Goal: Information Seeking & Learning: Learn about a topic

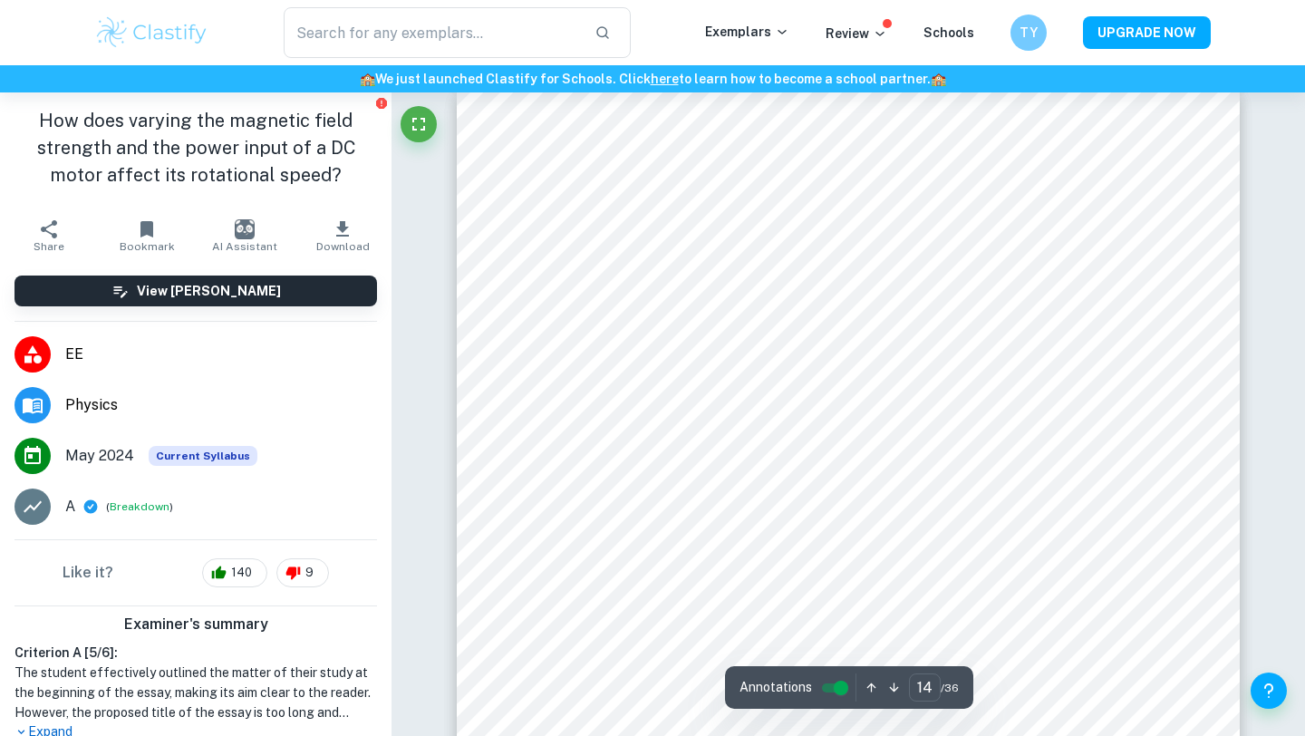
scroll to position [247, 0]
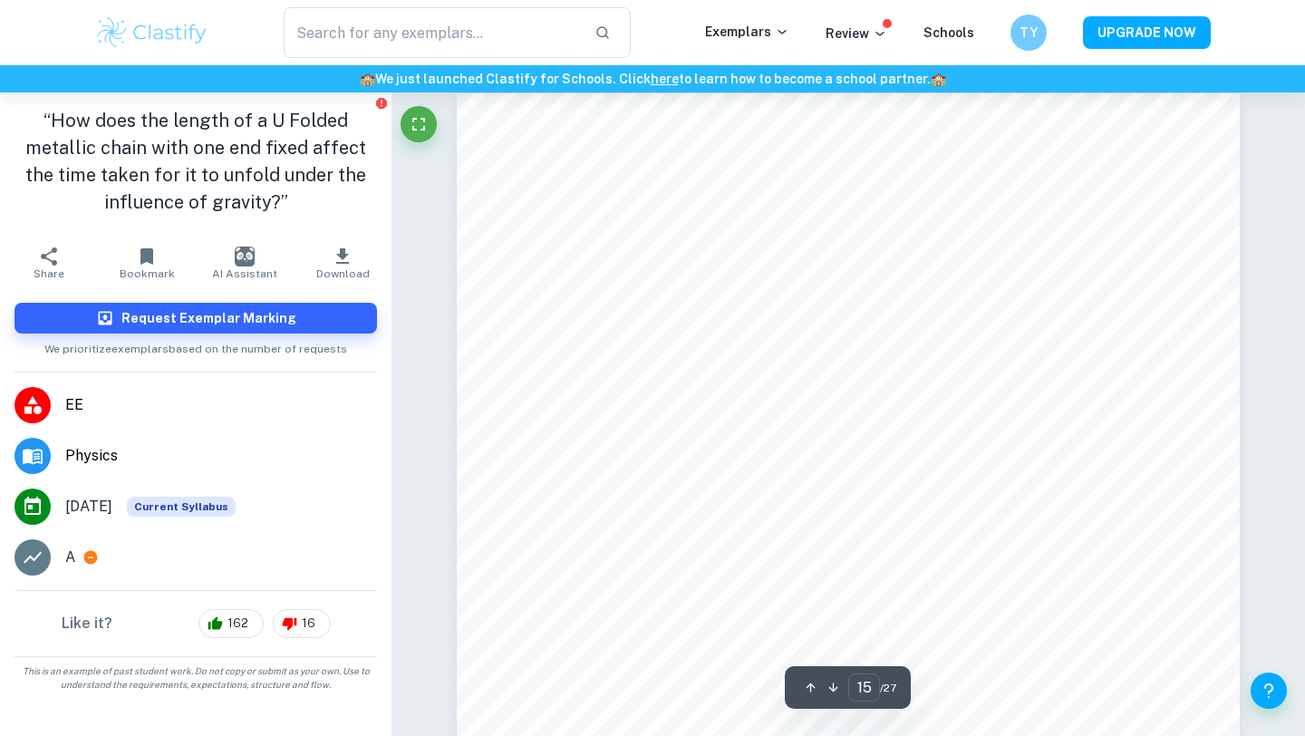
scroll to position [16078, 0]
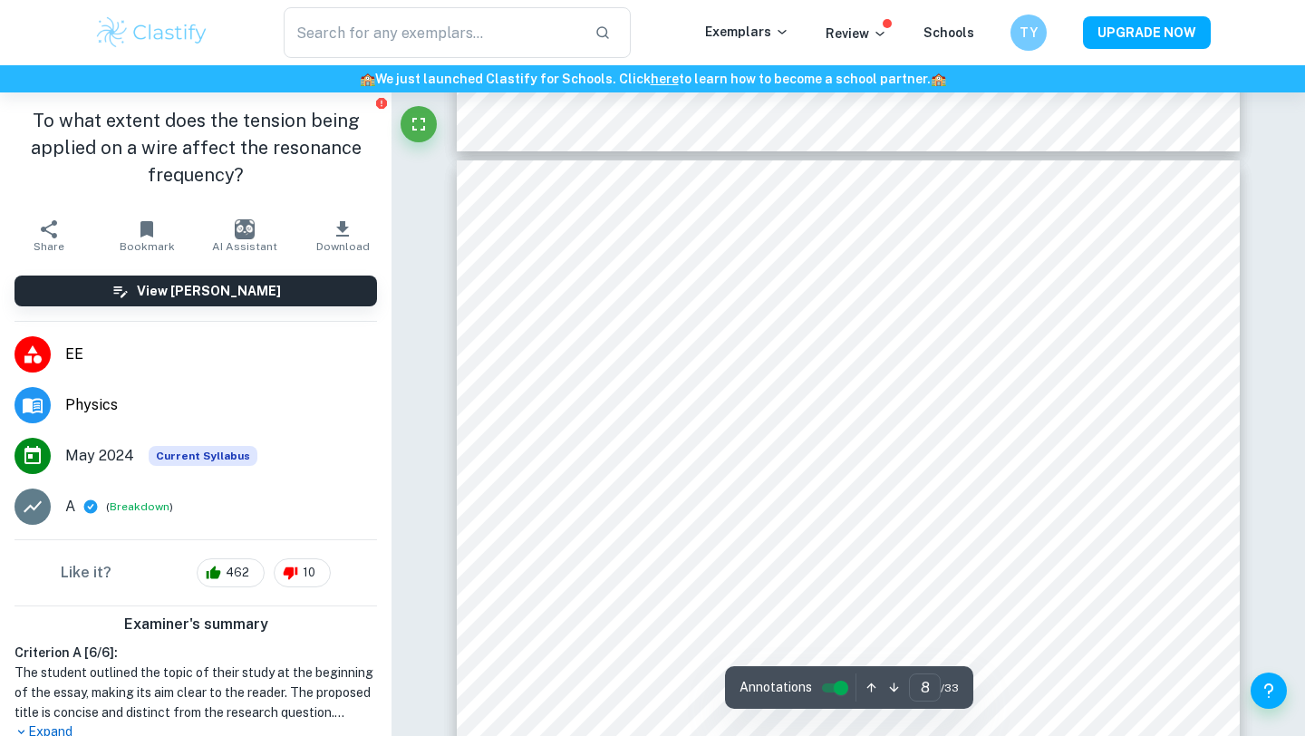
scroll to position [7077, 0]
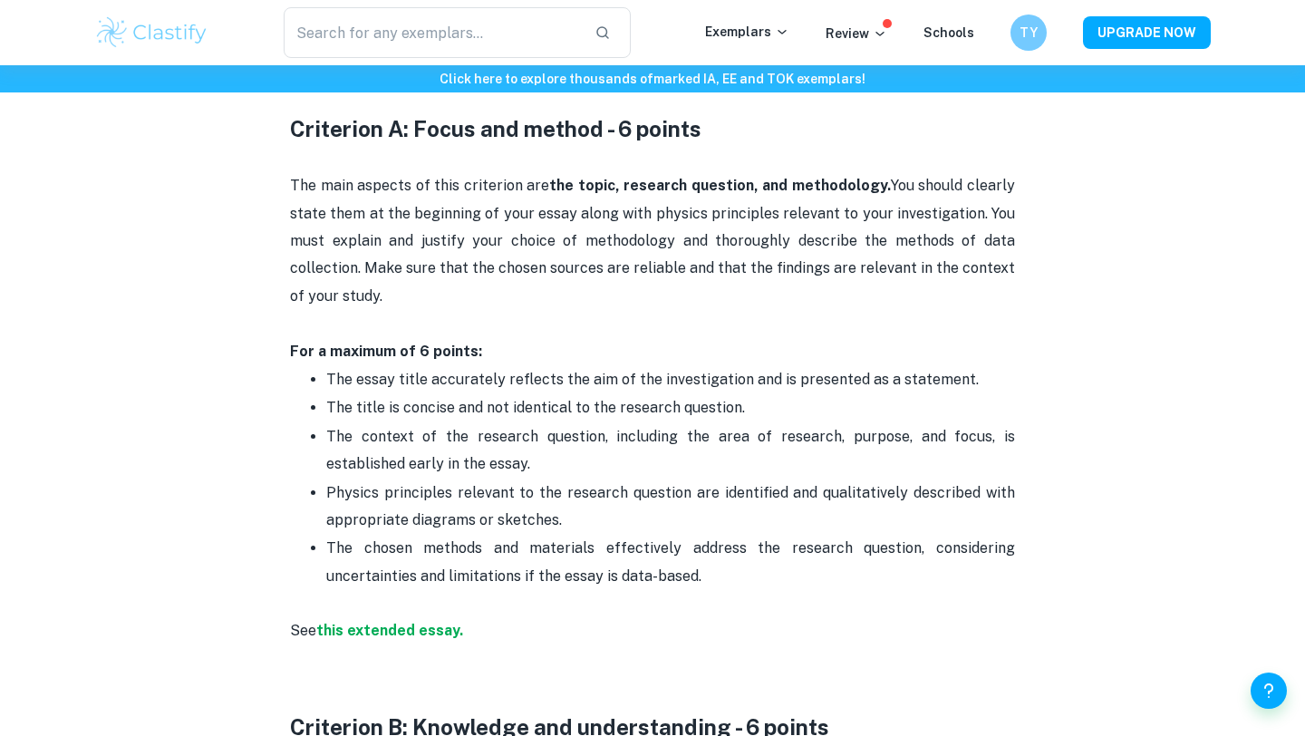
scroll to position [916, 0]
click at [848, 496] on p "Physics principles relevant to the research question are identified and qualita…" at bounding box center [670, 505] width 689 height 55
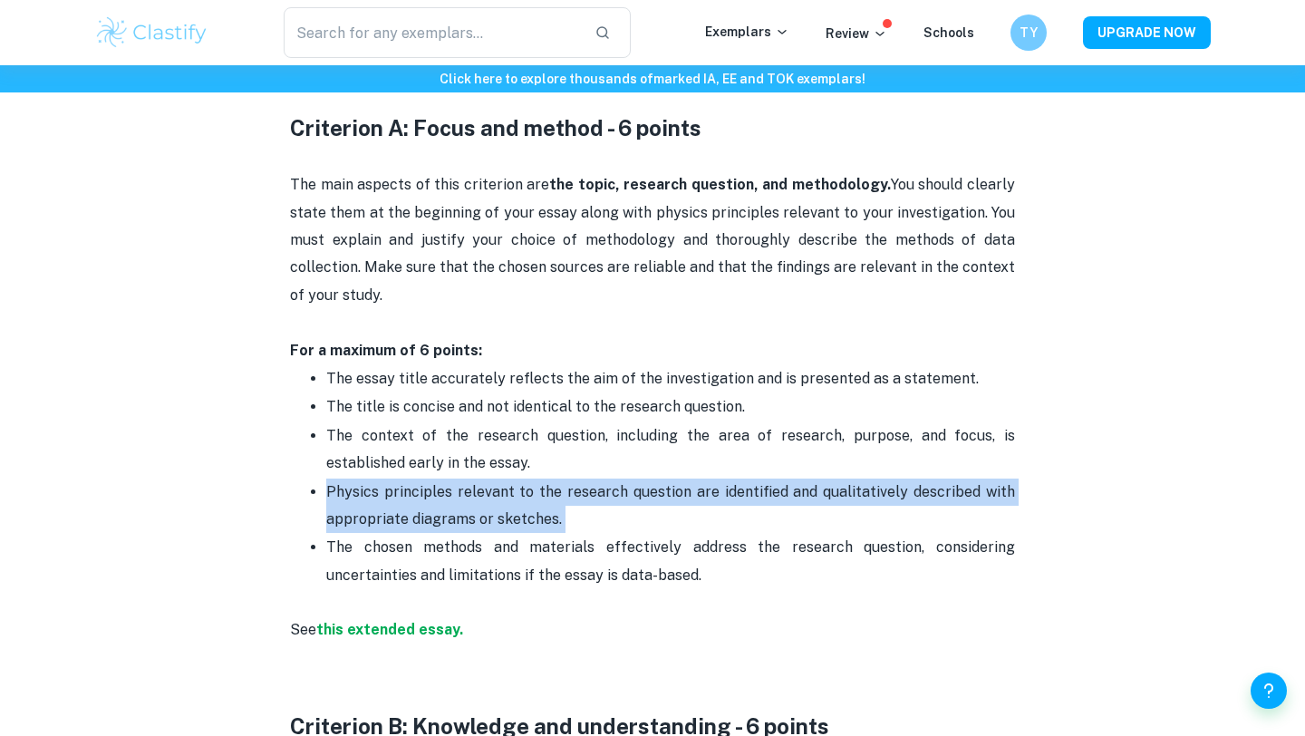
click at [848, 496] on p "Physics principles relevant to the research question are identified and qualita…" at bounding box center [670, 505] width 689 height 55
click at [836, 458] on div at bounding box center [836, 458] width 0 height 0
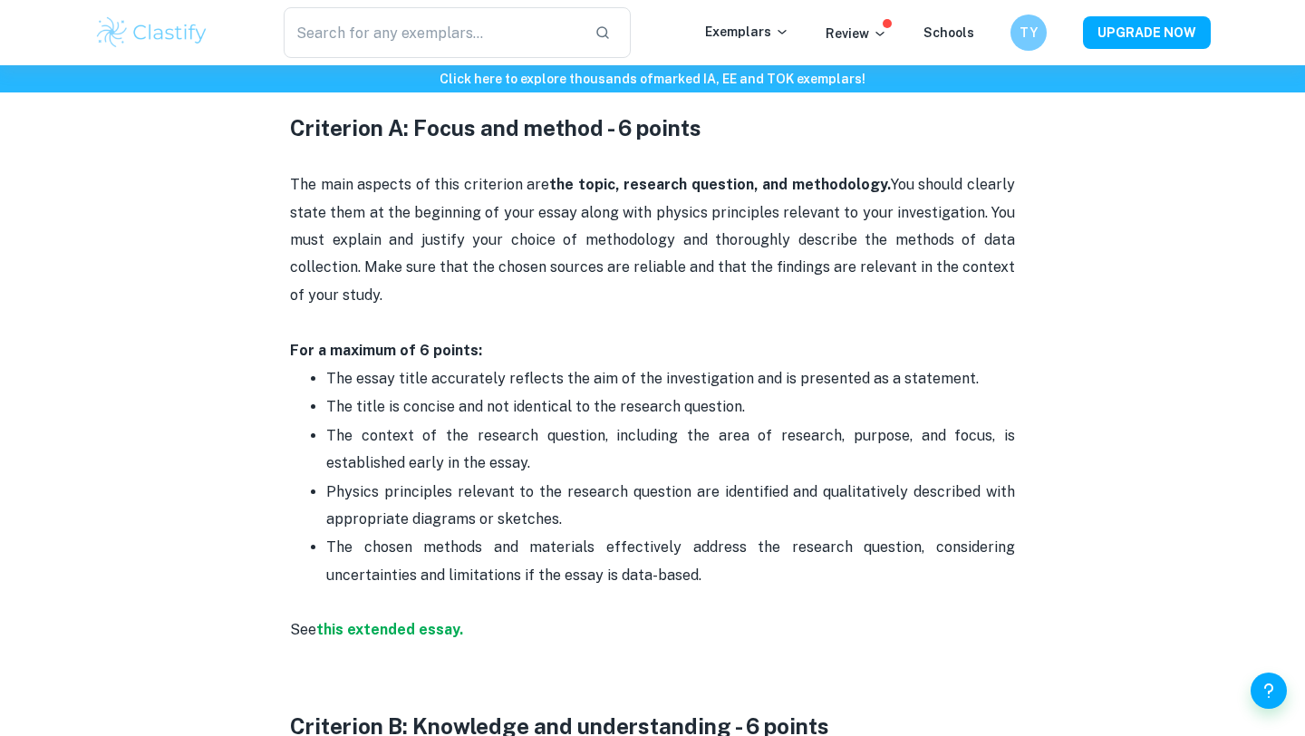
click at [815, 520] on p "Physics principles relevant to the research question are identified and qualita…" at bounding box center [670, 505] width 689 height 55
click at [810, 538] on p "The chosen methods and materials effectively address the research question, con…" at bounding box center [670, 561] width 689 height 55
click at [809, 546] on p "The chosen methods and materials effectively address the research question, con…" at bounding box center [670, 561] width 689 height 55
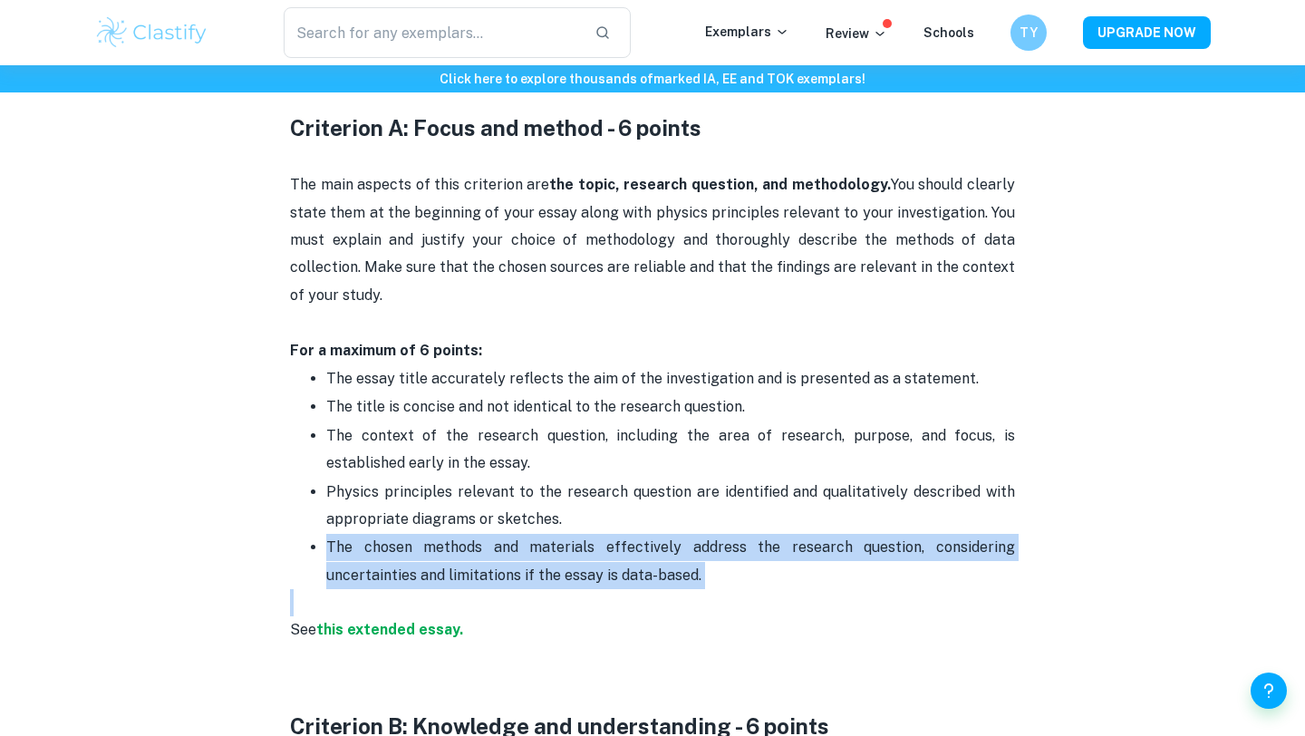
click at [809, 546] on p "The chosen methods and materials effectively address the research question, con…" at bounding box center [670, 561] width 689 height 55
click at [797, 513] on div at bounding box center [797, 513] width 0 height 0
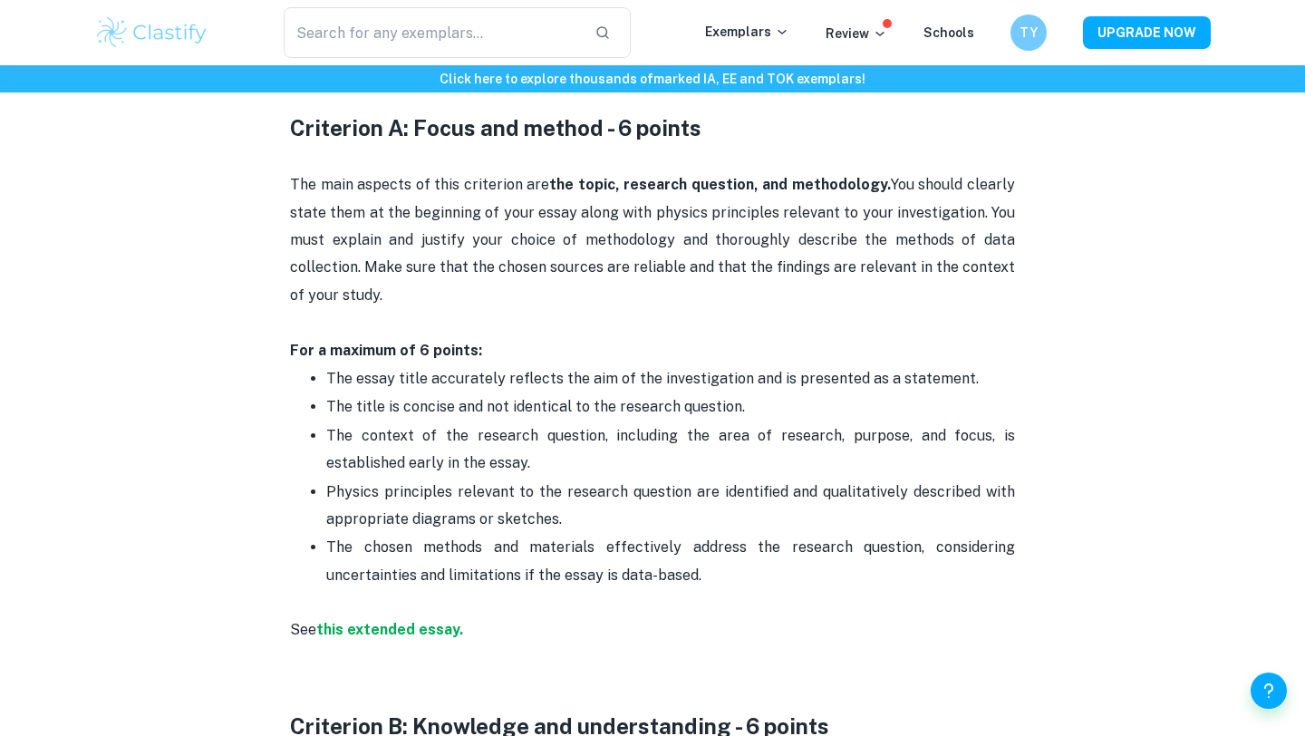
click at [794, 567] on p "The chosen methods and materials effectively address the research question, con…" at bounding box center [670, 561] width 689 height 55
